Goal: Task Accomplishment & Management: Use online tool/utility

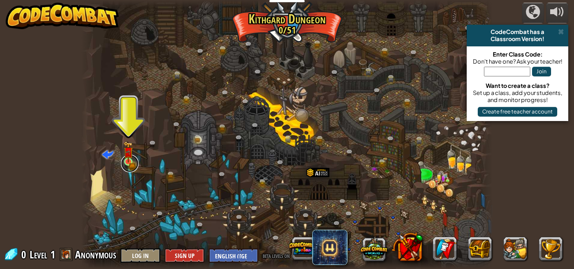
click at [124, 164] on link at bounding box center [130, 164] width 18 height 18
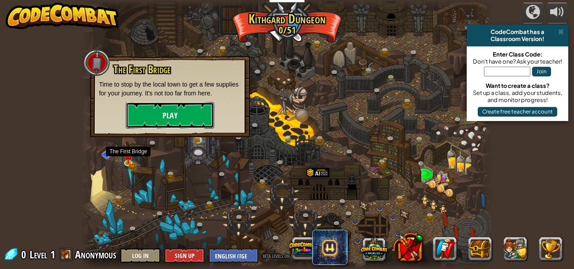
click at [186, 113] on button "Play" at bounding box center [170, 115] width 88 height 27
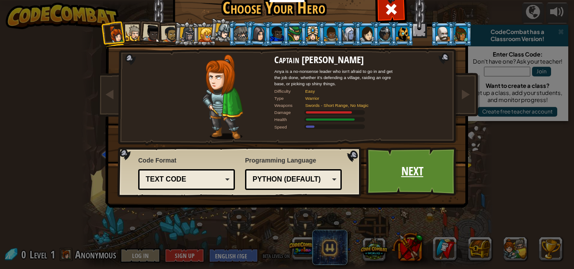
click at [437, 172] on link "Next" at bounding box center [412, 171] width 92 height 49
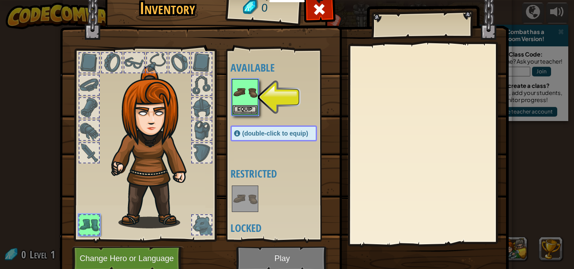
click at [262, 258] on img at bounding box center [284, 119] width 449 height 321
click at [281, 257] on img at bounding box center [284, 119] width 449 height 321
click at [251, 108] on button "Equip" at bounding box center [245, 109] width 25 height 9
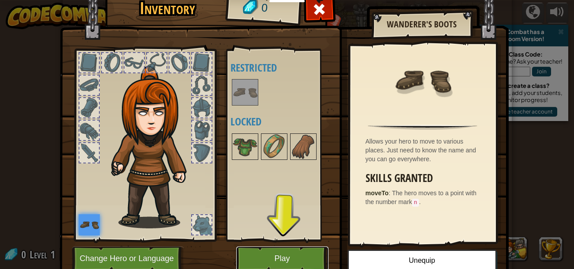
click at [279, 252] on button "Play" at bounding box center [282, 259] width 92 height 24
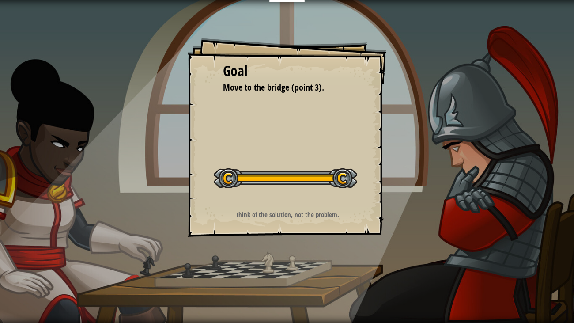
click at [347, 257] on div "Goal Move to the bridge (point 3). Start Level Error loading from server. Try r…" at bounding box center [287, 161] width 574 height 323
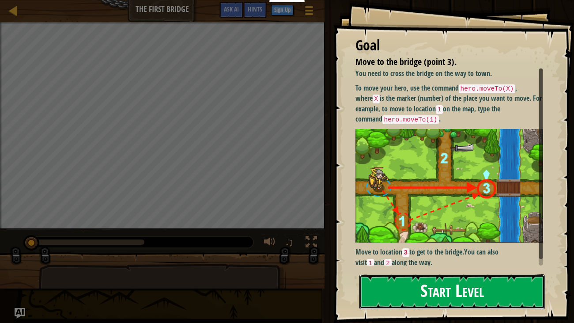
click at [442, 269] on button "Start Level" at bounding box center [453, 291] width 186 height 35
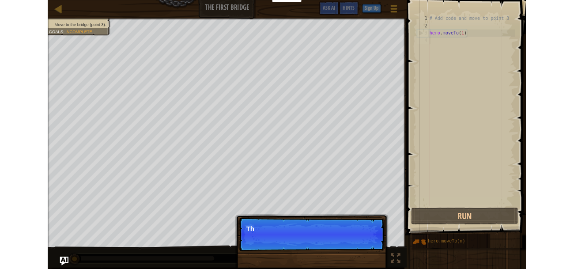
scroll to position [4, 0]
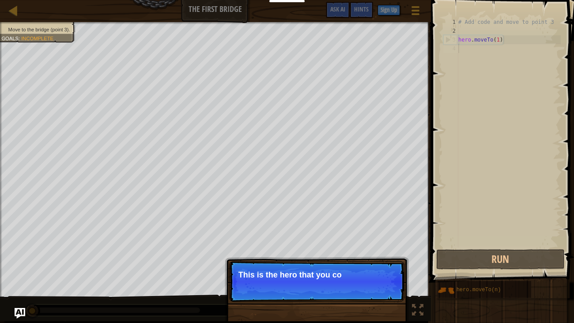
click at [285, 269] on p "Continue This is the hero that you co" at bounding box center [316, 281] width 175 height 41
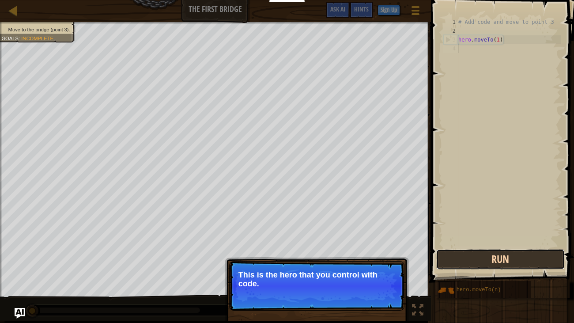
click at [452, 264] on button "Run" at bounding box center [501, 259] width 129 height 20
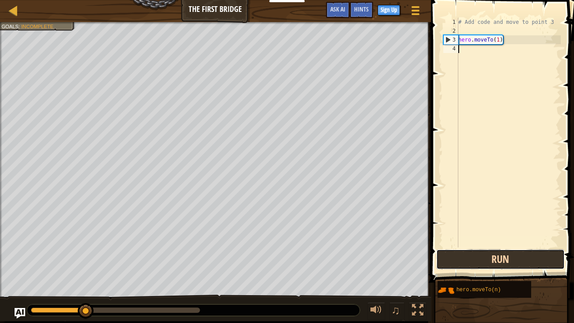
click at [459, 259] on button "Run" at bounding box center [501, 259] width 129 height 20
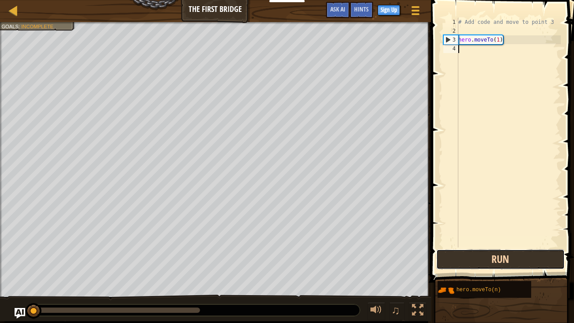
click at [459, 259] on button "Run" at bounding box center [501, 259] width 129 height 20
click at [459, 259] on button "Running" at bounding box center [501, 259] width 129 height 20
click at [459, 259] on button "Run" at bounding box center [501, 259] width 129 height 20
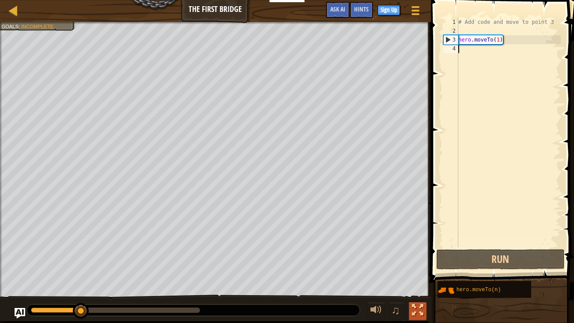
click at [419, 269] on div at bounding box center [417, 309] width 11 height 11
